Goal: Information Seeking & Learning: Learn about a topic

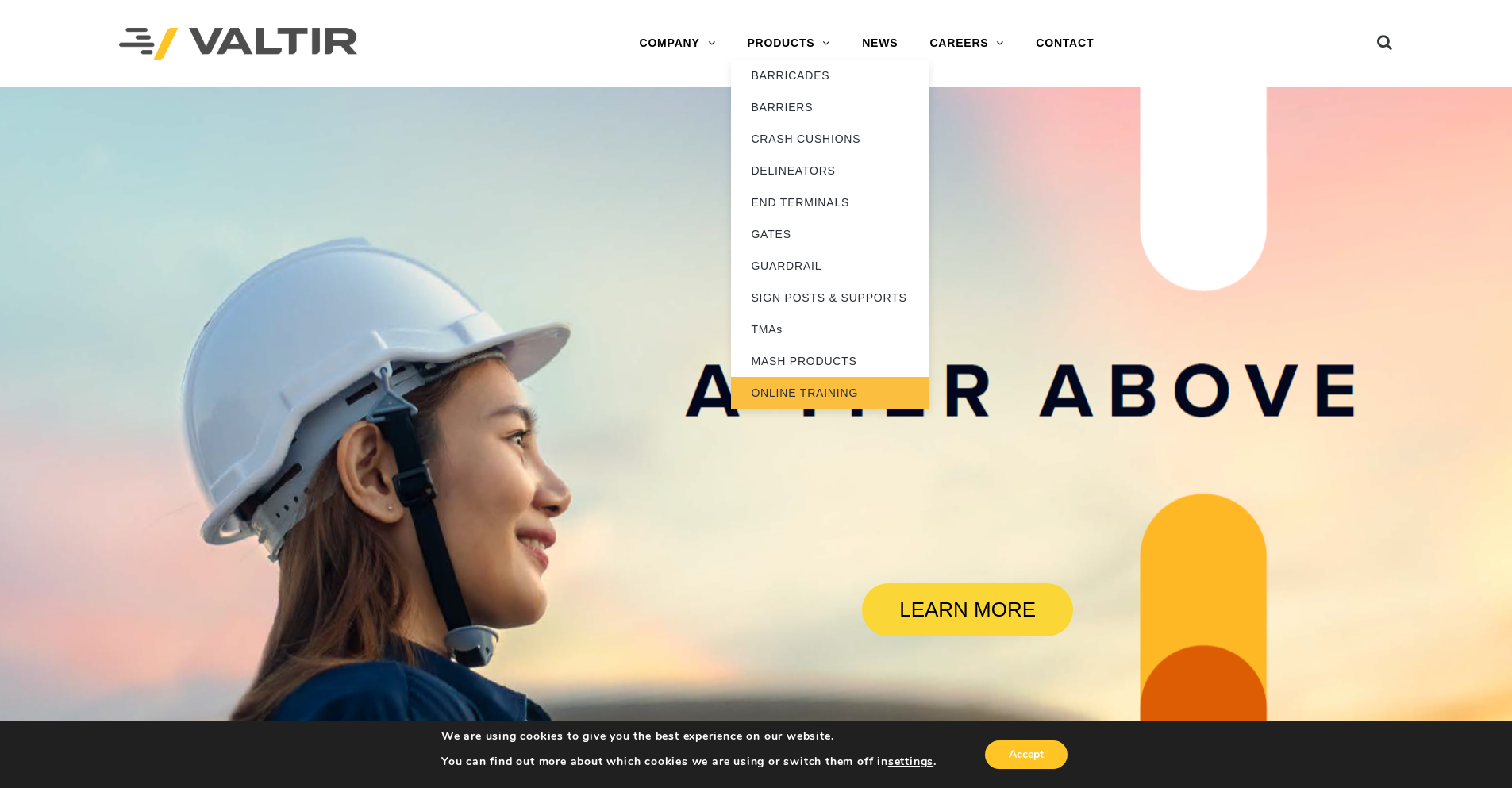
click at [782, 394] on link "ONLINE TRAINING" at bounding box center [830, 392] width 199 height 32
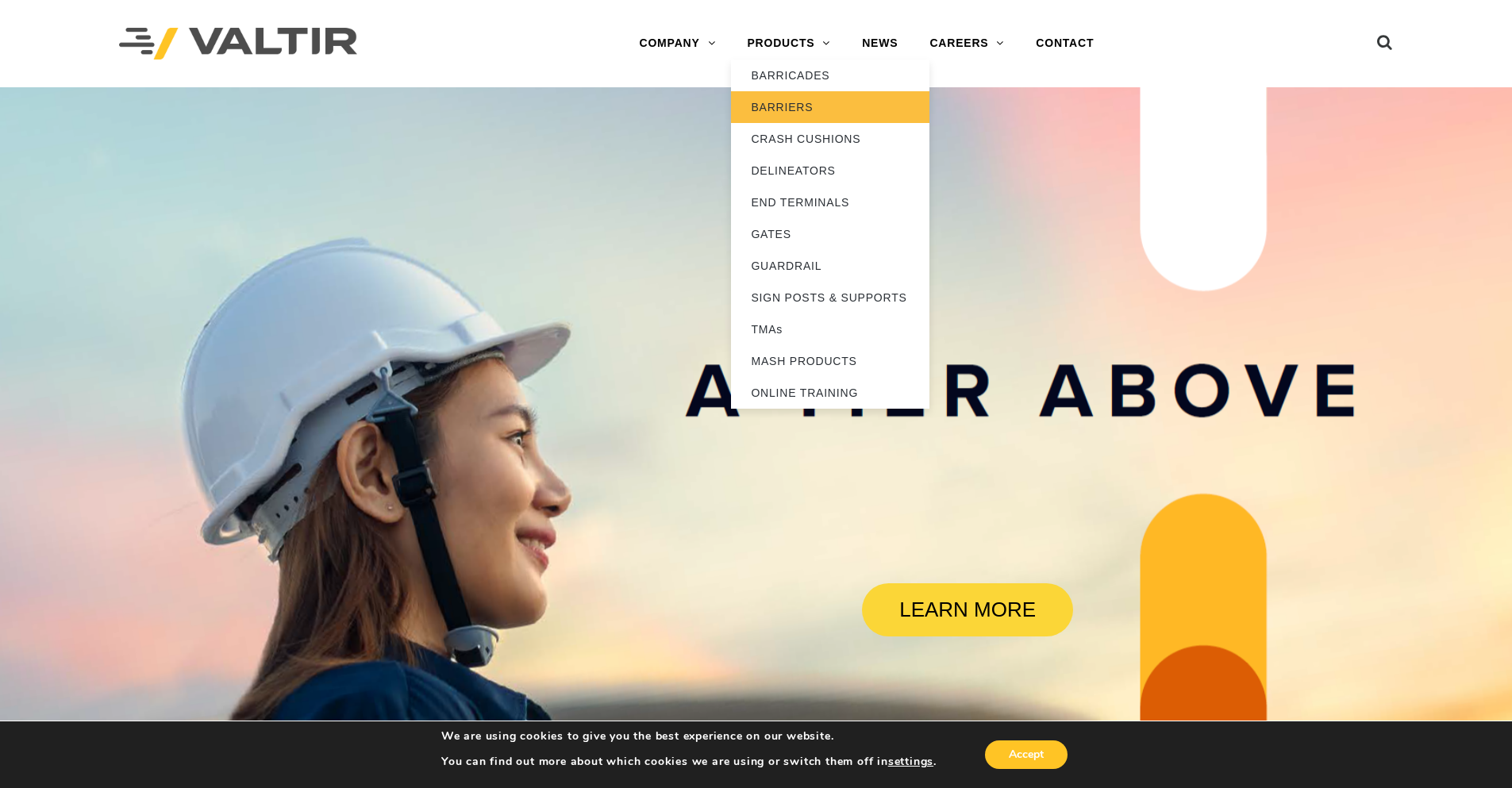
click at [806, 105] on link "BARRIERS" at bounding box center [830, 107] width 199 height 32
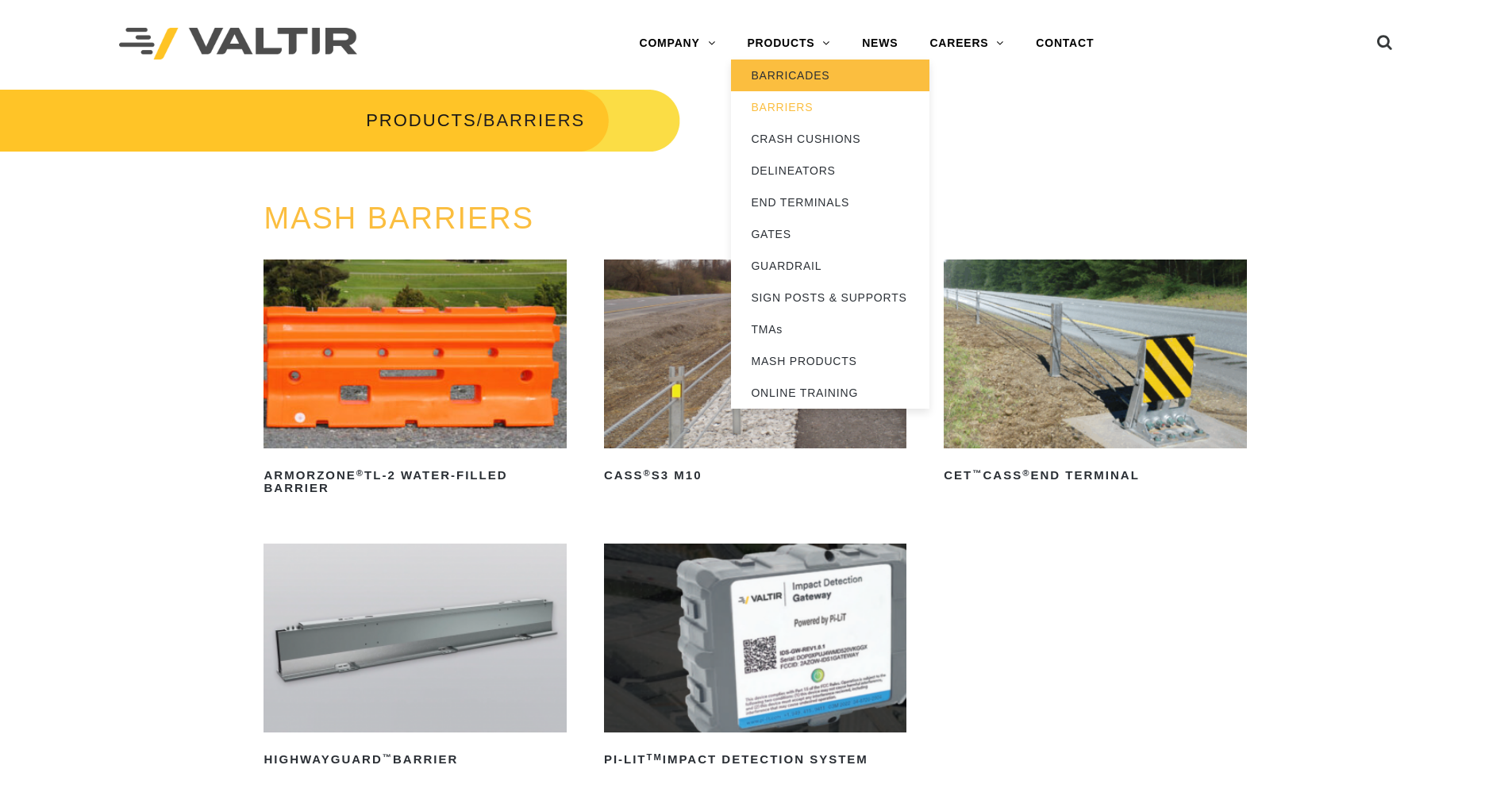
click at [795, 80] on link "BARRICADES" at bounding box center [830, 75] width 199 height 32
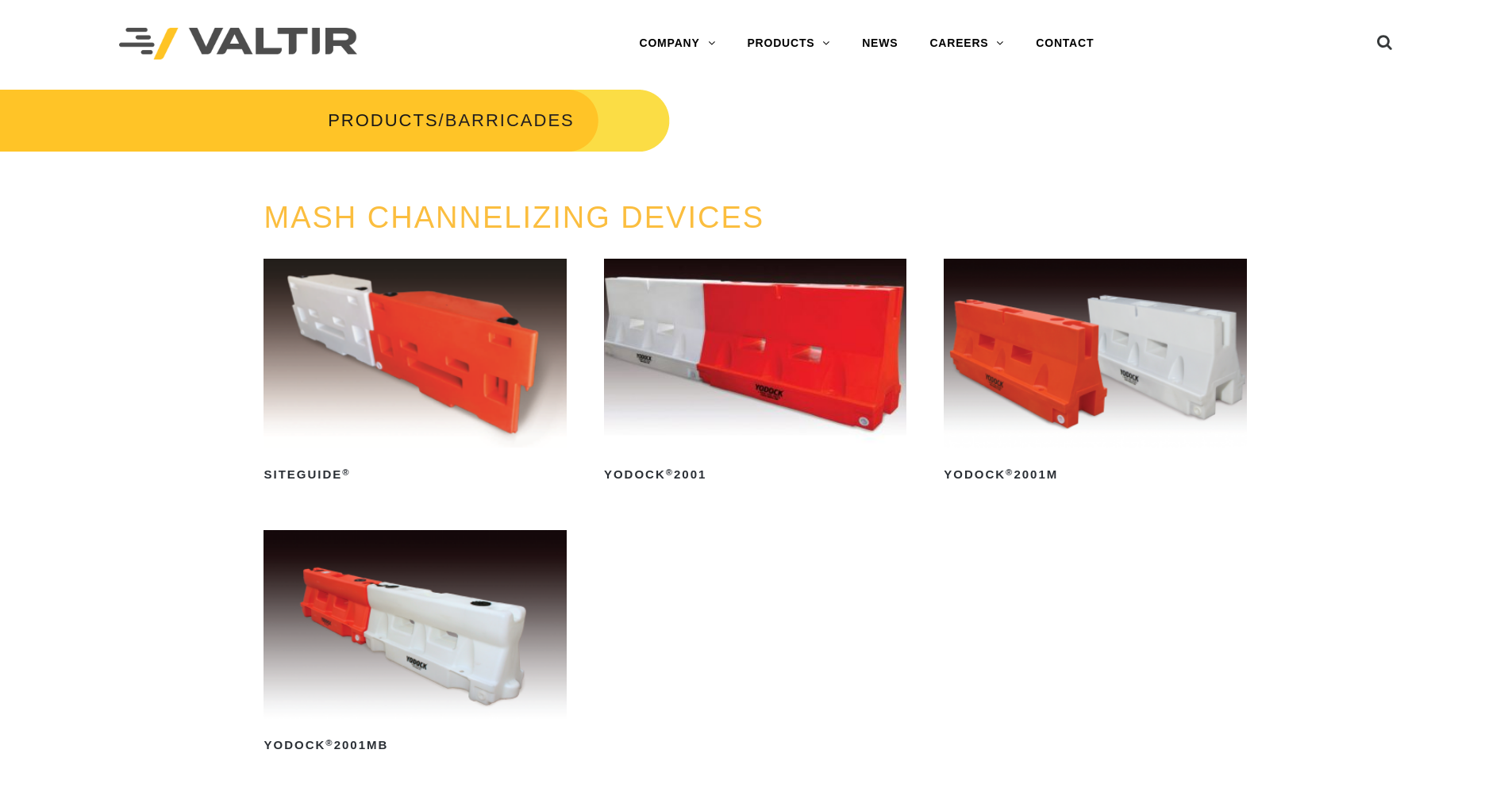
click at [459, 643] on img at bounding box center [415, 625] width 302 height 189
